Goal: Navigation & Orientation: Find specific page/section

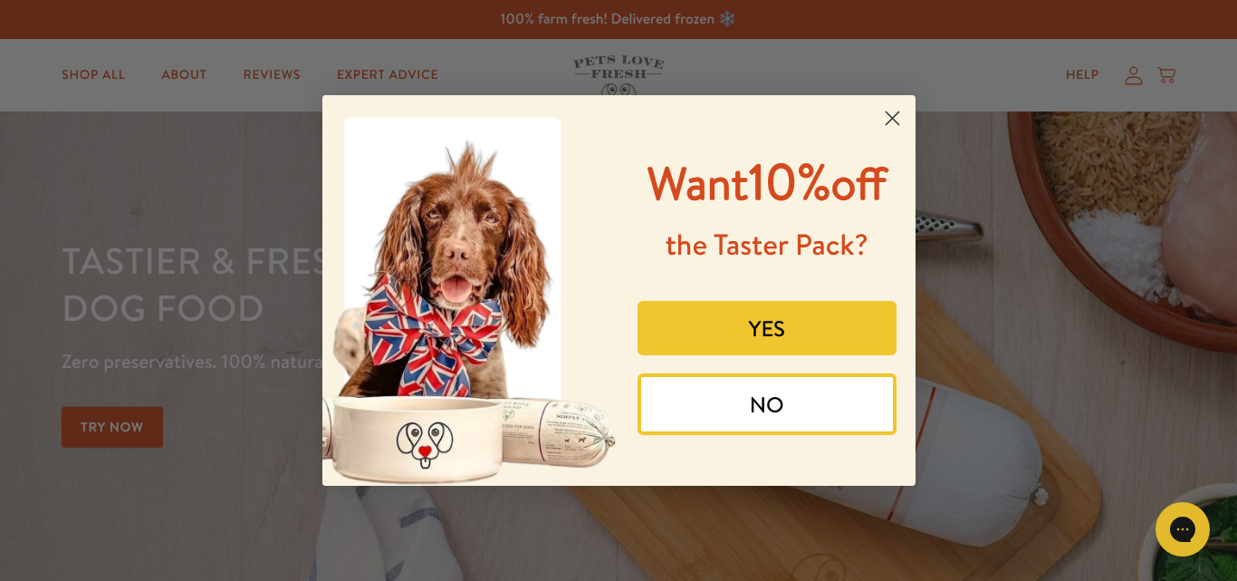
click at [888, 112] on circle "Close dialog" at bounding box center [892, 118] width 30 height 30
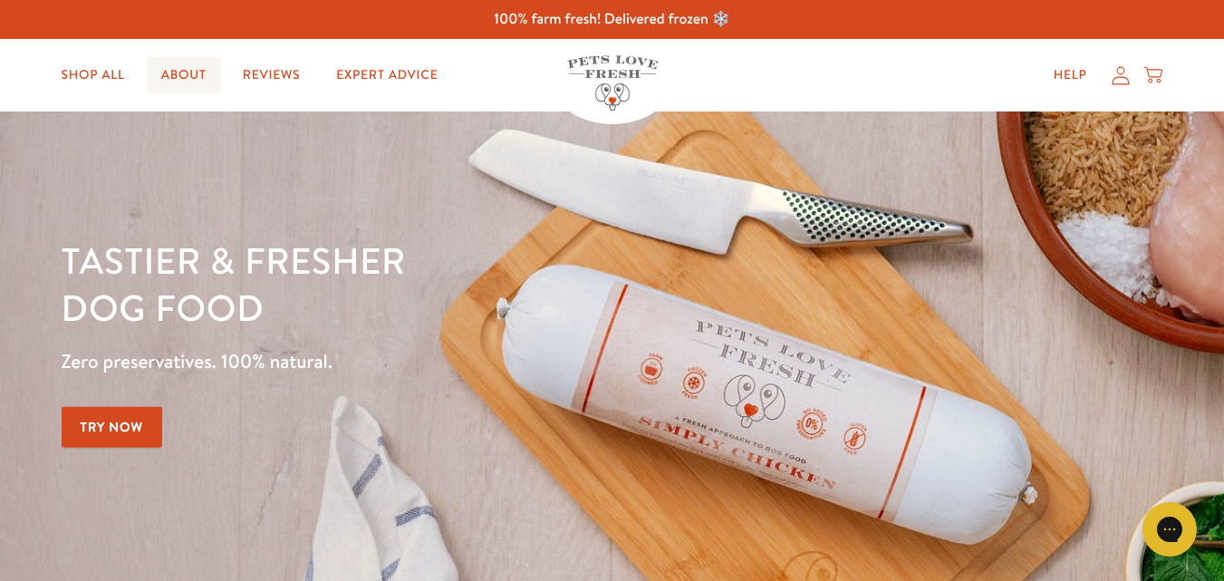
click at [187, 84] on link "About" at bounding box center [184, 75] width 74 height 36
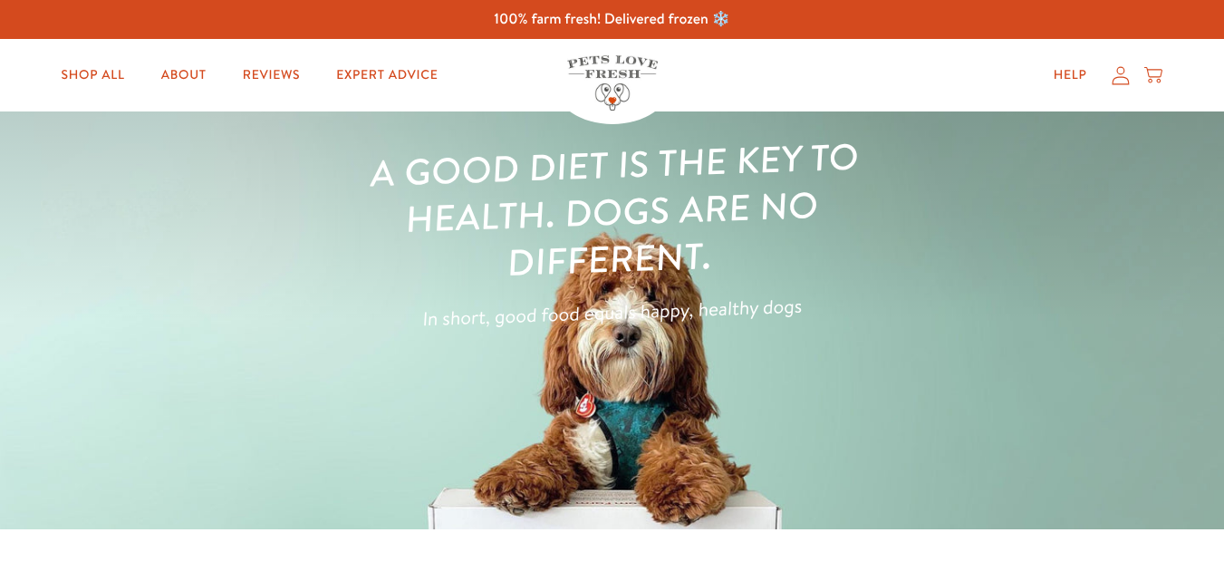
click at [1120, 78] on icon at bounding box center [1120, 75] width 18 height 19
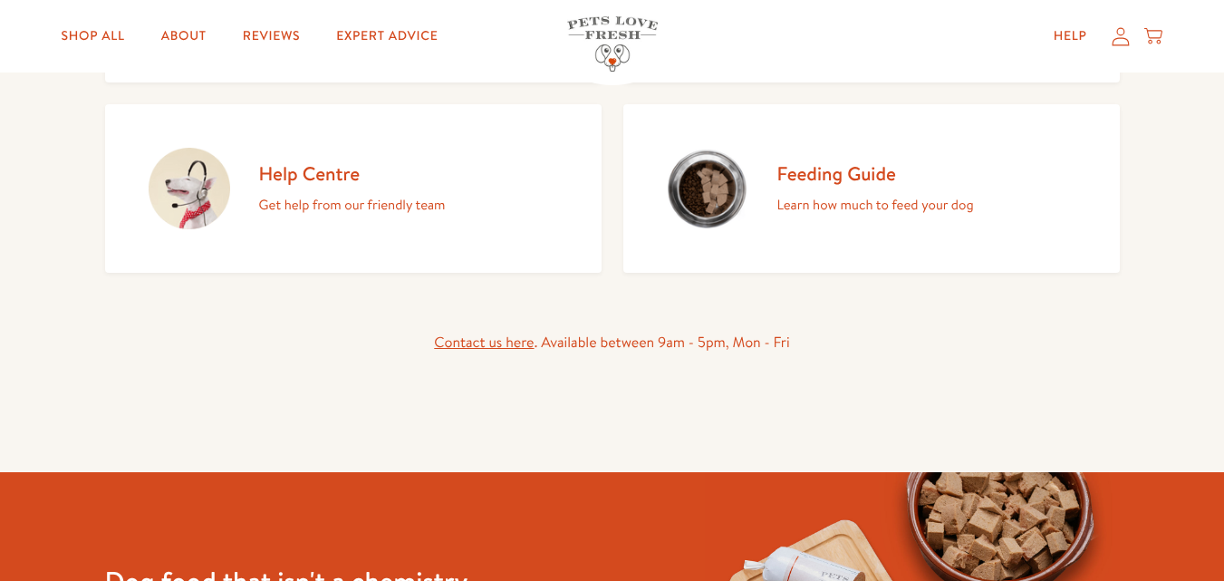
scroll to position [373, 0]
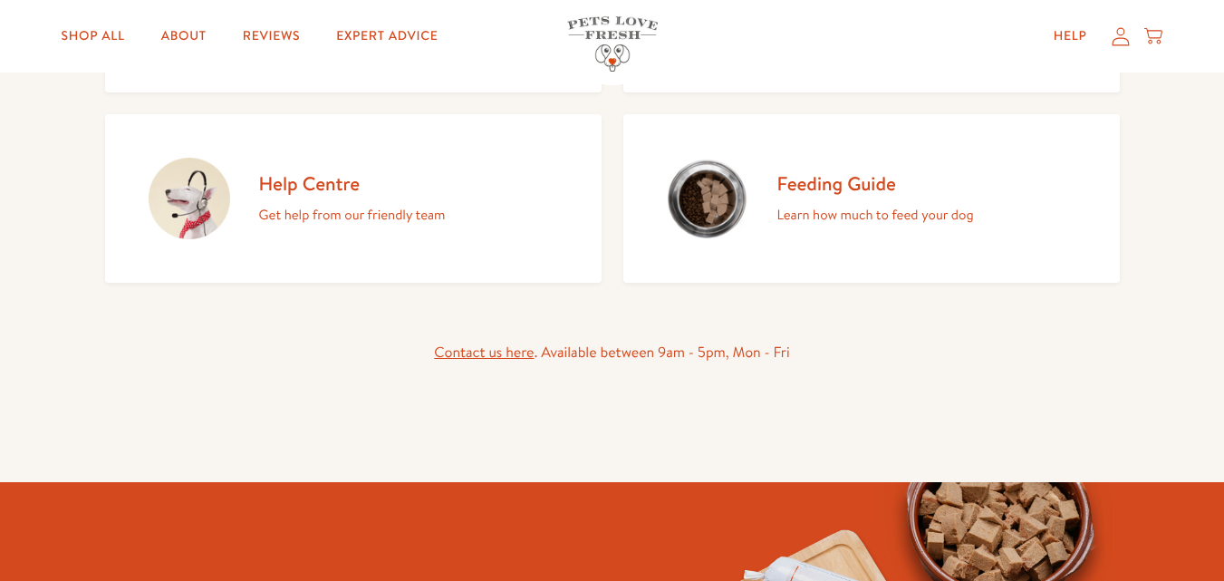
click at [520, 358] on link "Contact us here" at bounding box center [484, 352] width 100 height 20
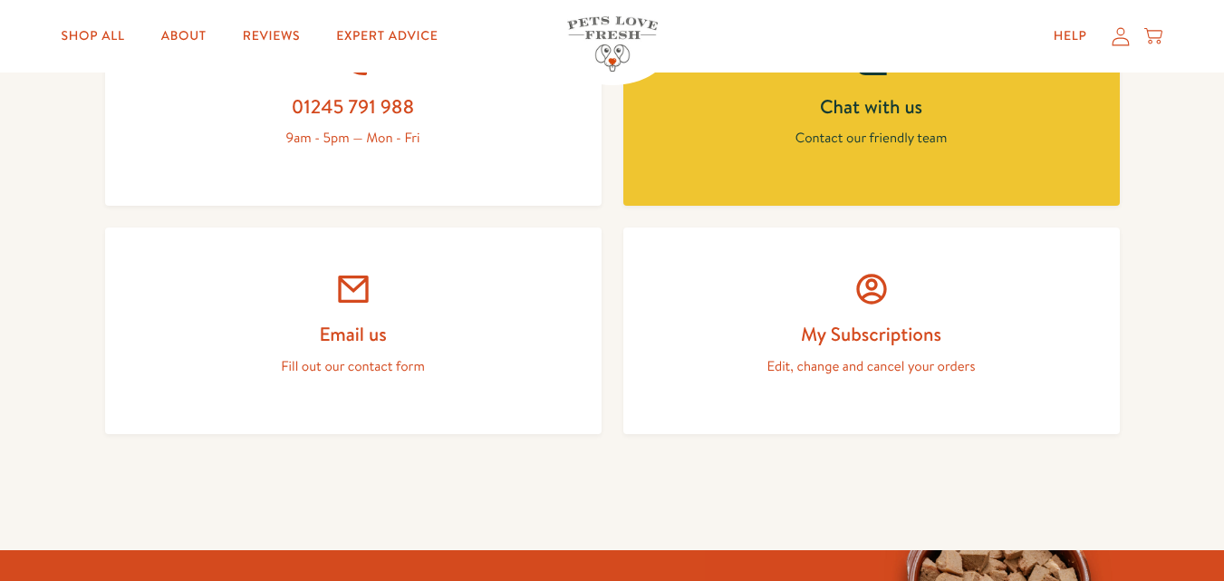
scroll to position [916, 0]
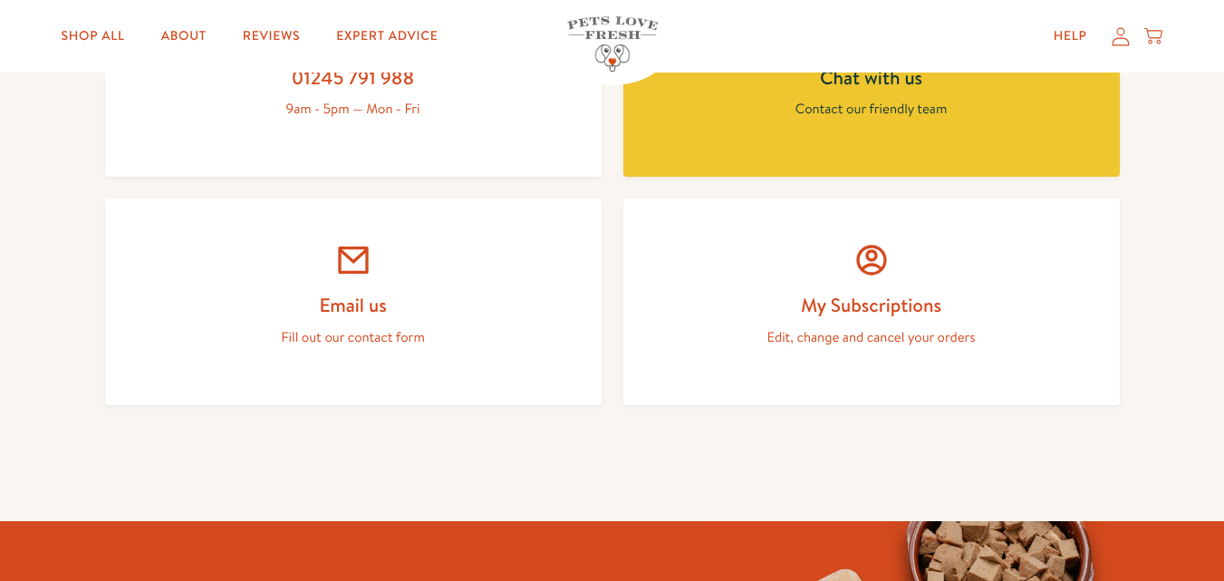
click at [393, 339] on p "Fill out our contact form" at bounding box center [353, 337] width 409 height 24
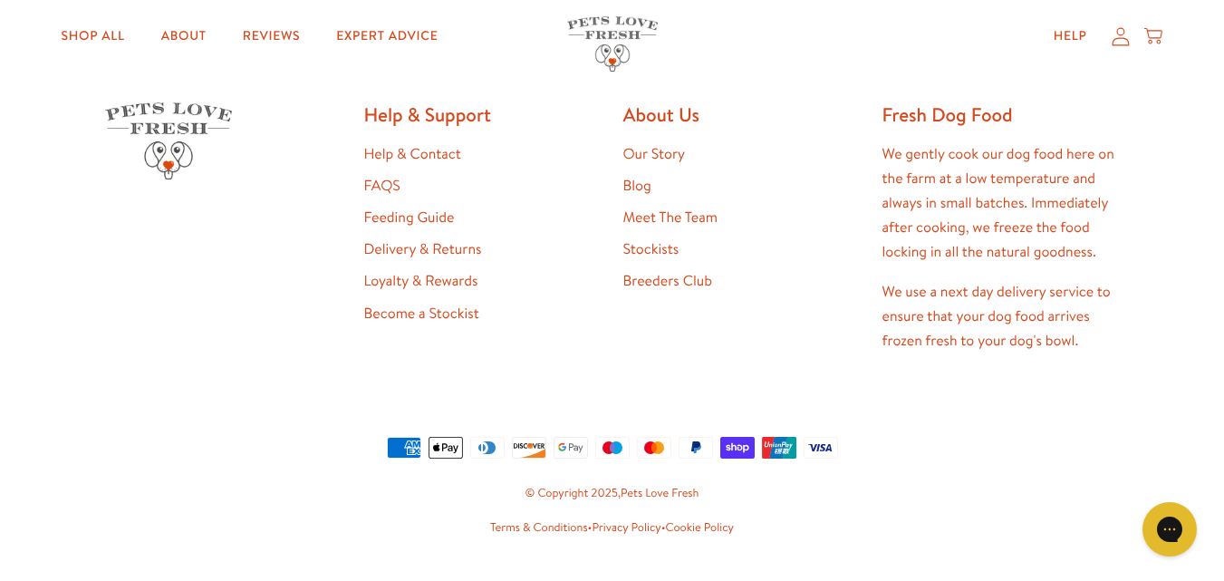
scroll to position [1273, 0]
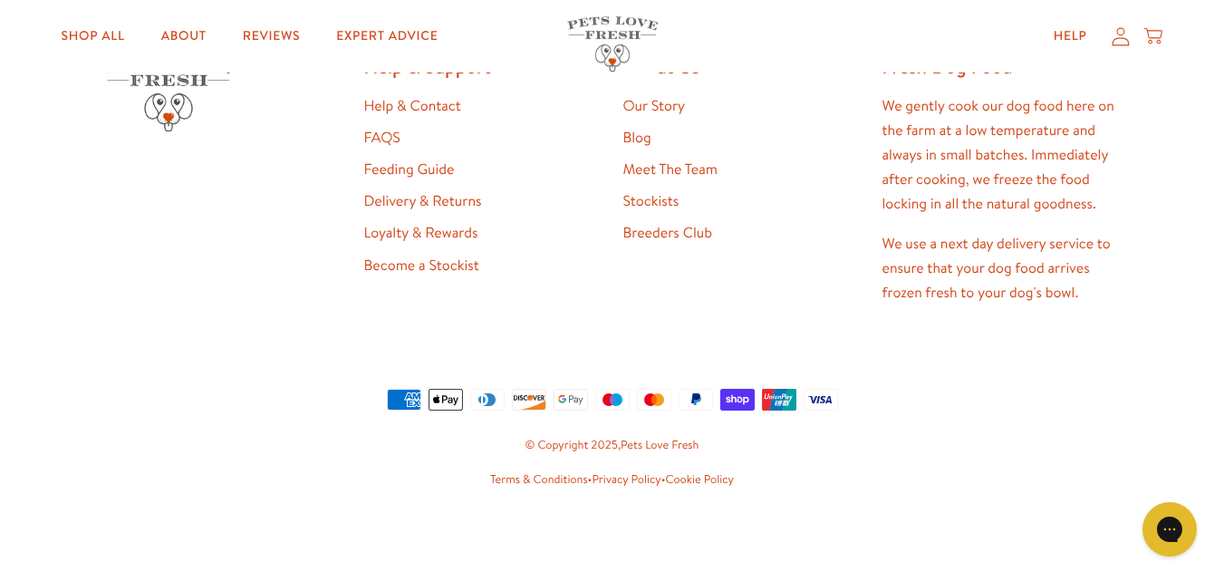
click at [615, 482] on link "Privacy Policy" at bounding box center [625, 479] width 69 height 16
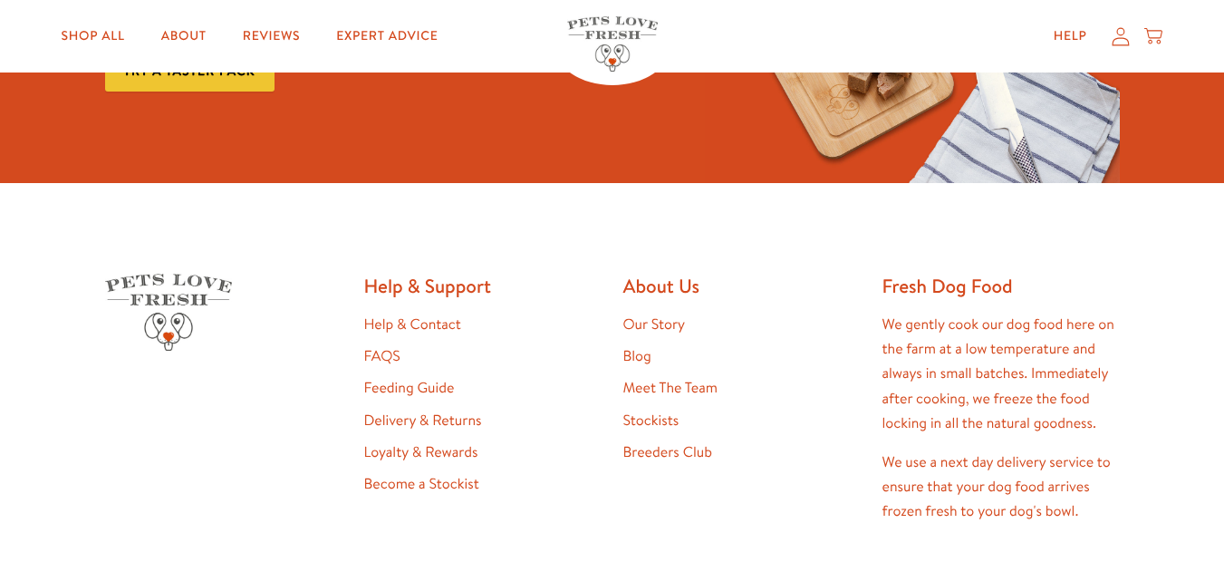
scroll to position [5403, 0]
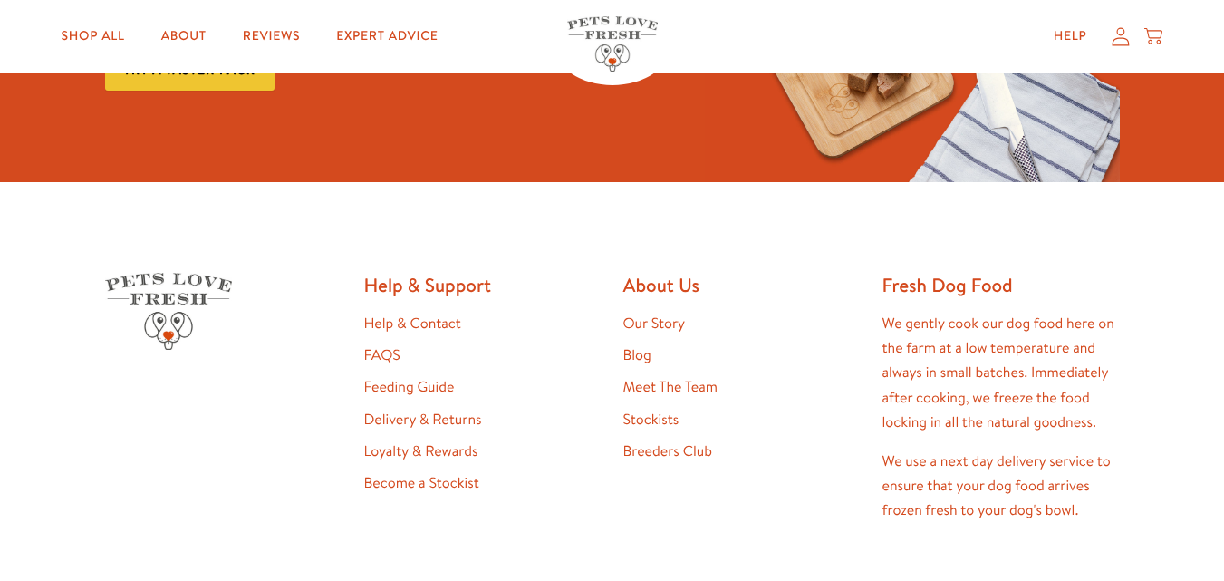
click at [656, 324] on link "Our Story" at bounding box center [654, 323] width 62 height 20
